Goal: Find contact information: Find contact information

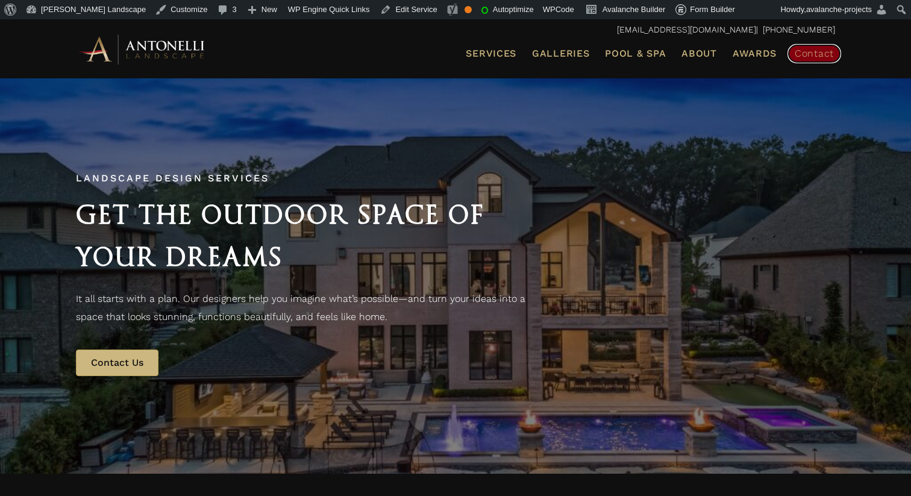
click at [831, 56] on span "Contact" at bounding box center [813, 53] width 39 height 11
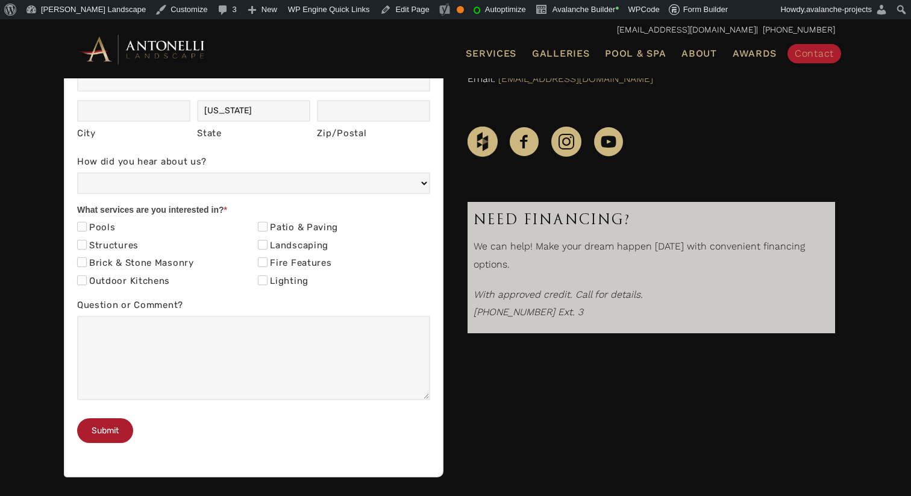
scroll to position [373, 0]
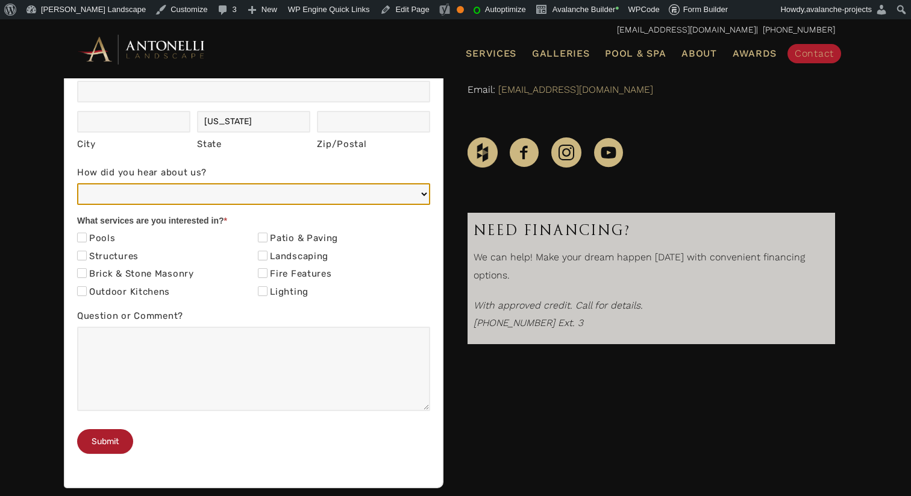
click at [400, 201] on select "Web/Google Search Social Media (e.g. Facebook, Instagram, LinkedIn) Referral (F…" at bounding box center [253, 194] width 353 height 22
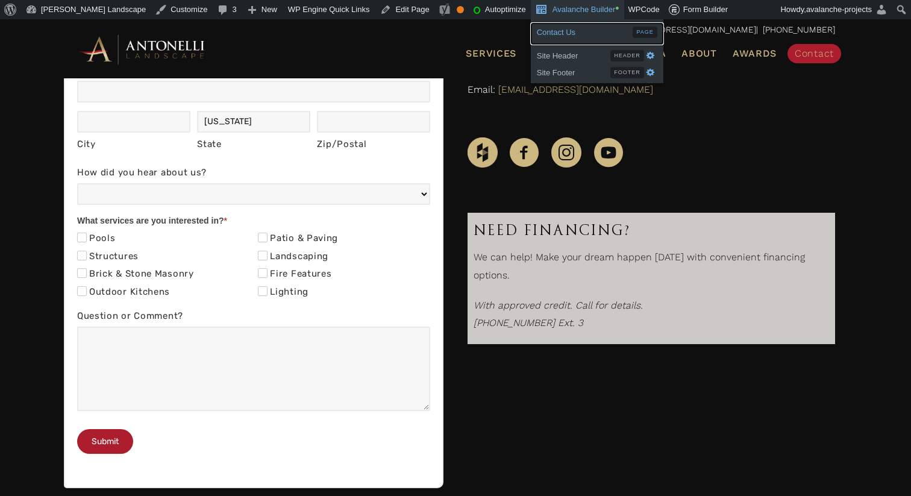
click at [551, 28] on span "Contact Us" at bounding box center [585, 31] width 96 height 16
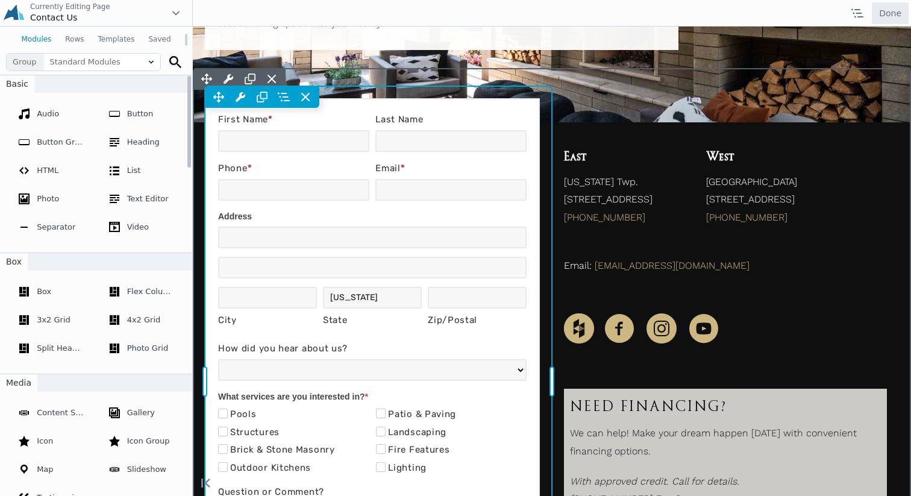
scroll to position [257, 0]
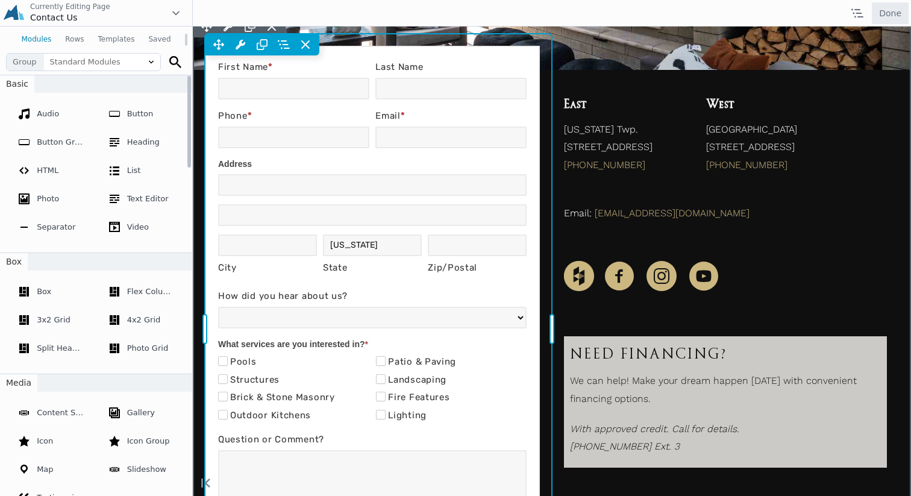
click at [344, 311] on div "Move Up Move Down Formidable Form Settings Copy Formidable Form Settings Paste …" at bounding box center [378, 329] width 347 height 590
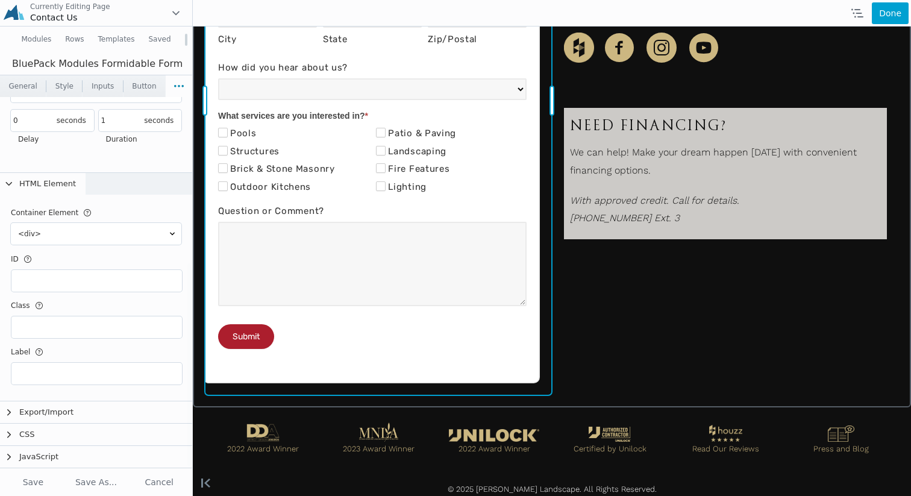
scroll to position [500, 0]
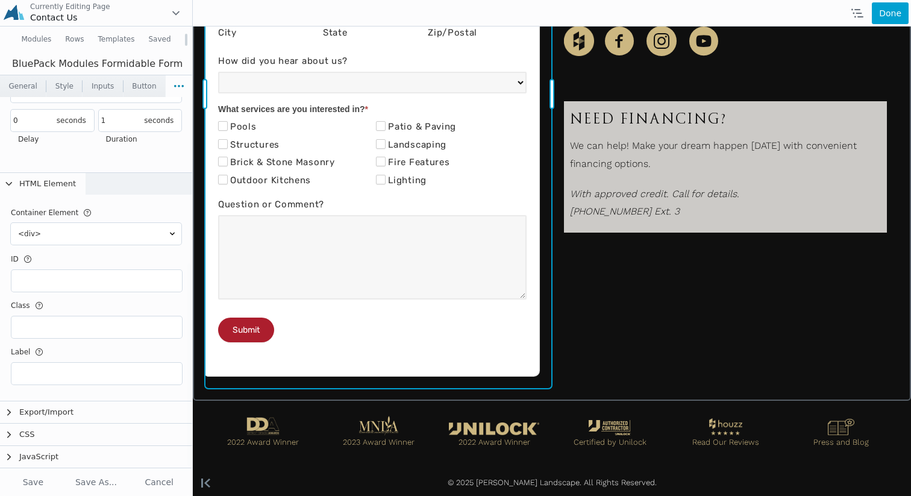
click at [300, 163] on div "Brick & Stone Masonry" at bounding box center [293, 164] width 151 height 18
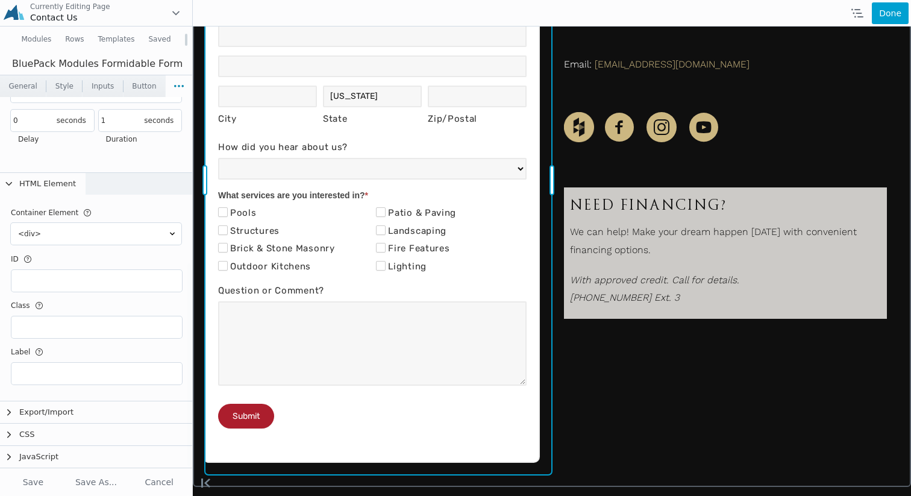
scroll to position [402, 0]
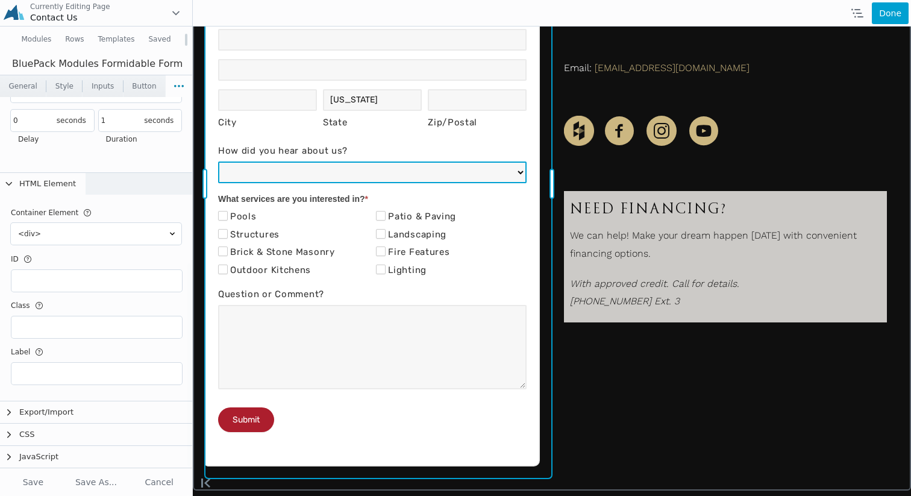
click at [304, 169] on select "Web/Google Search Social Media (e.g. Facebook, Instagram, LinkedIn) Referral (F…" at bounding box center [372, 172] width 308 height 22
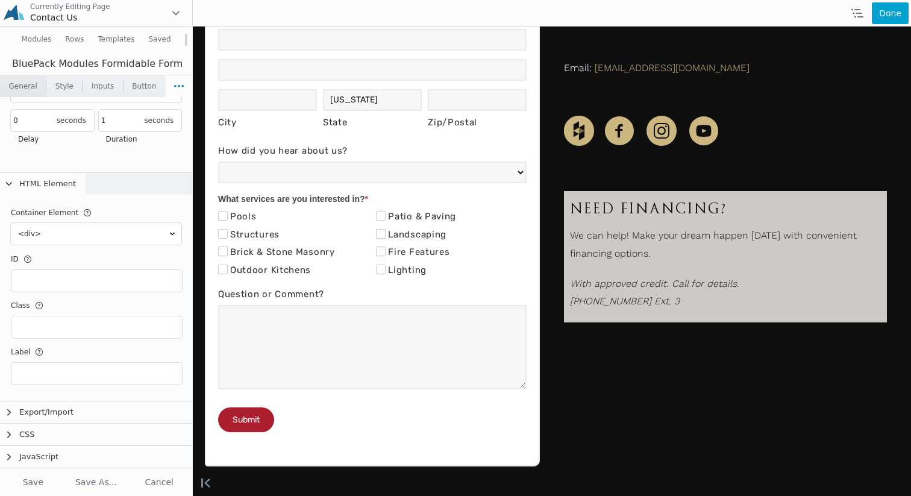
click at [14, 87] on link "General" at bounding box center [23, 86] width 46 height 22
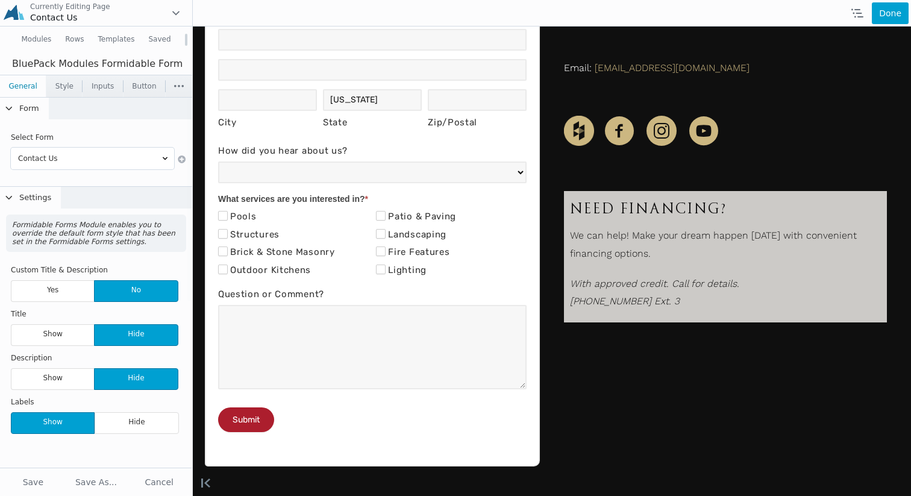
scroll to position [0, 0]
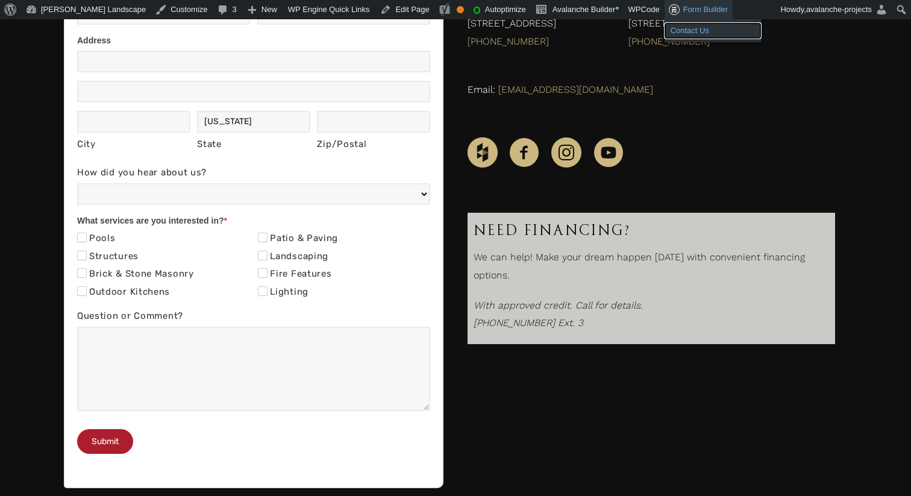
click at [682, 30] on link "Contact Us" at bounding box center [712, 31] width 96 height 16
